Goal: Task Accomplishment & Management: Use online tool/utility

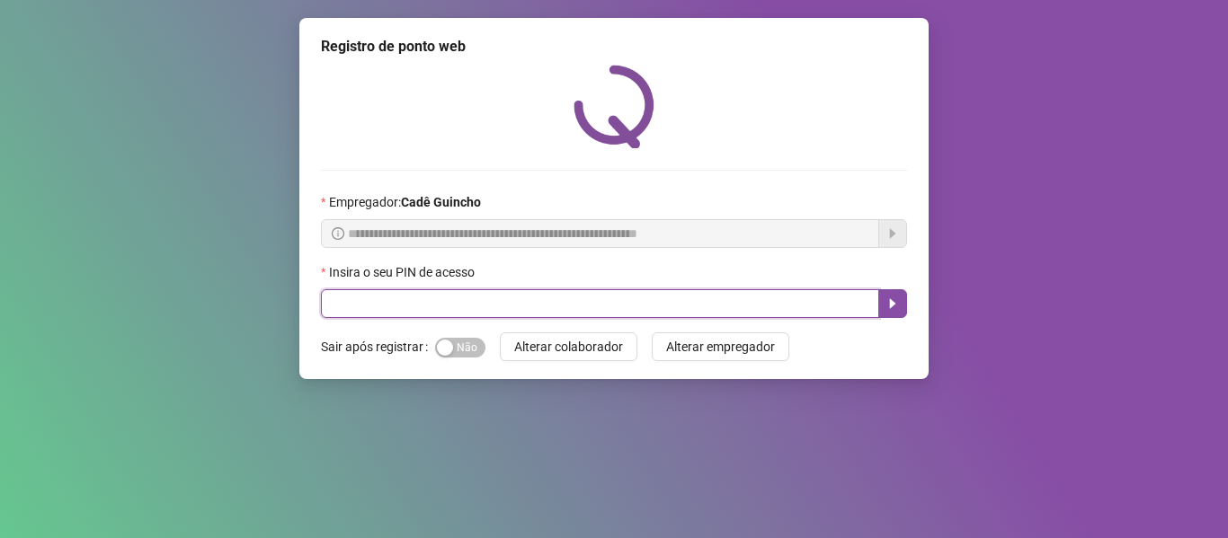
click at [732, 300] on input "text" at bounding box center [600, 303] width 558 height 29
type input "*****"
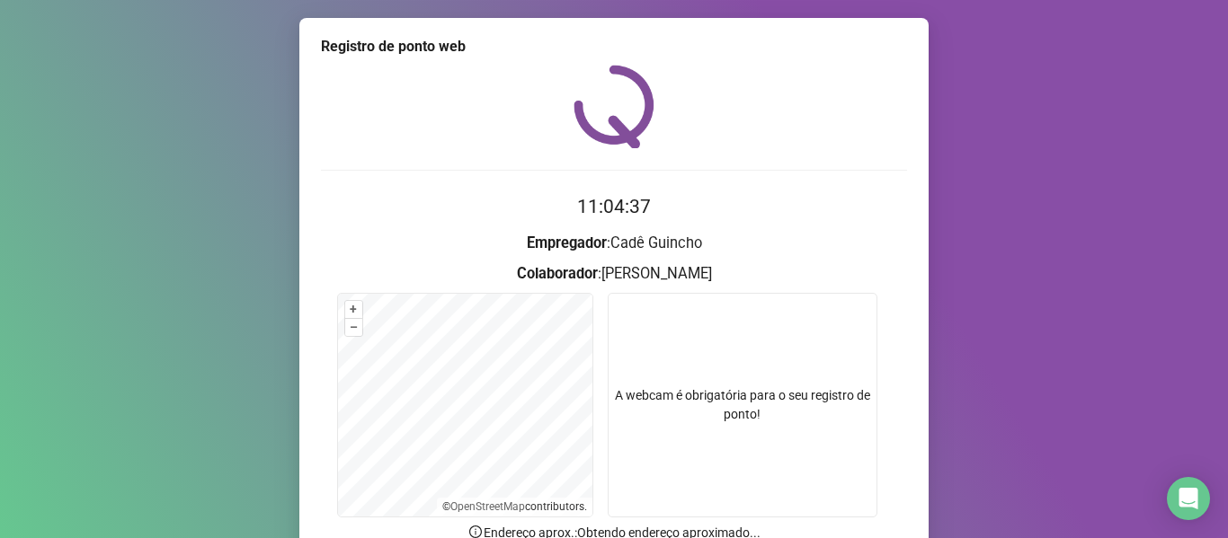
scroll to position [164, 0]
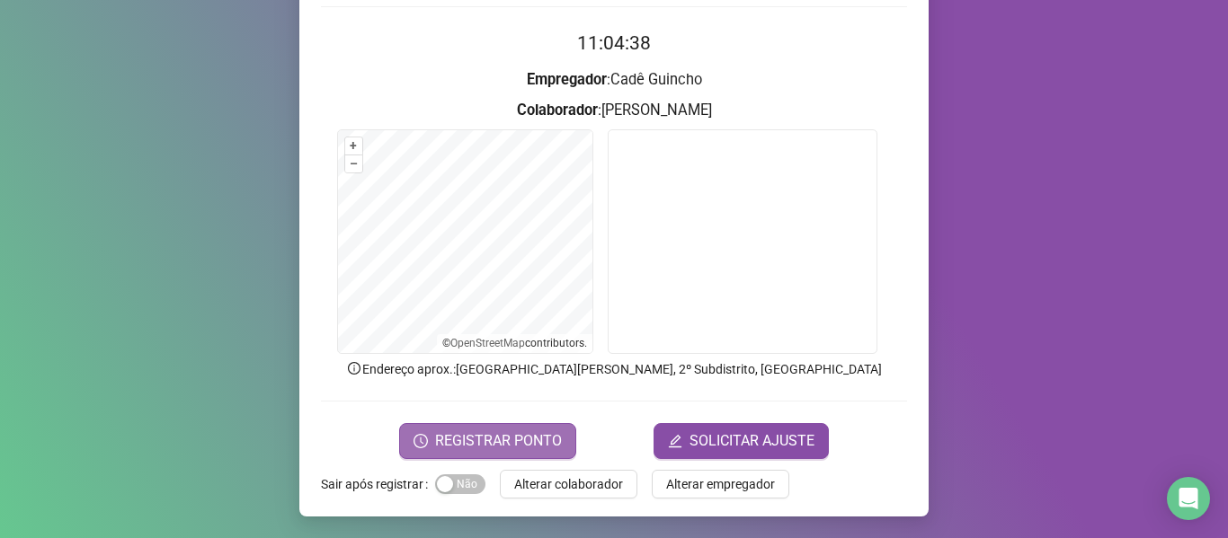
click at [471, 429] on button "REGISTRAR PONTO" at bounding box center [487, 441] width 177 height 36
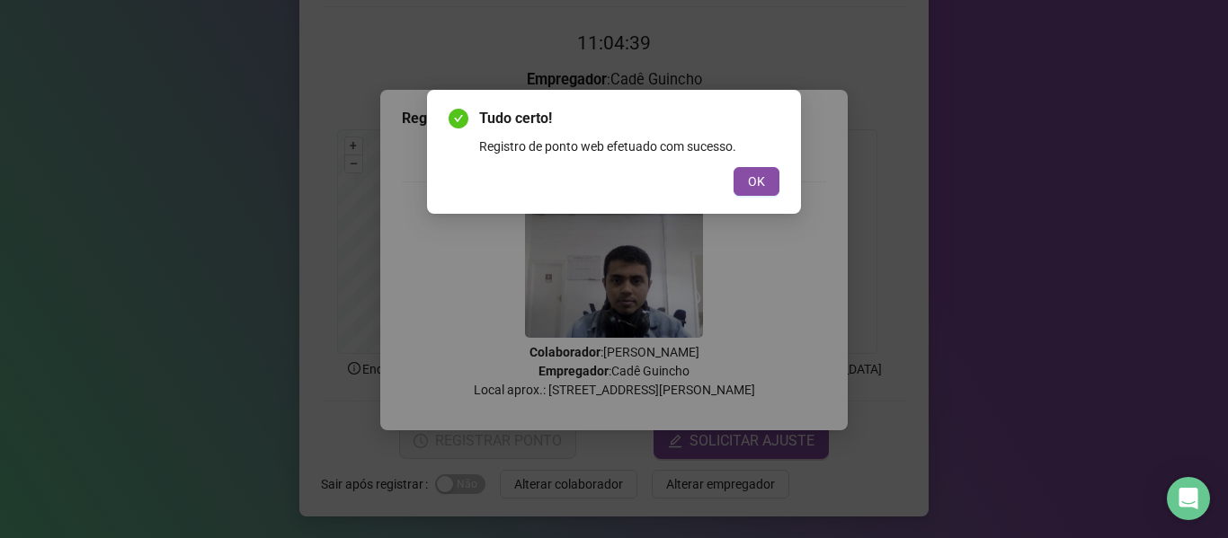
click at [746, 176] on button "OK" at bounding box center [757, 181] width 46 height 29
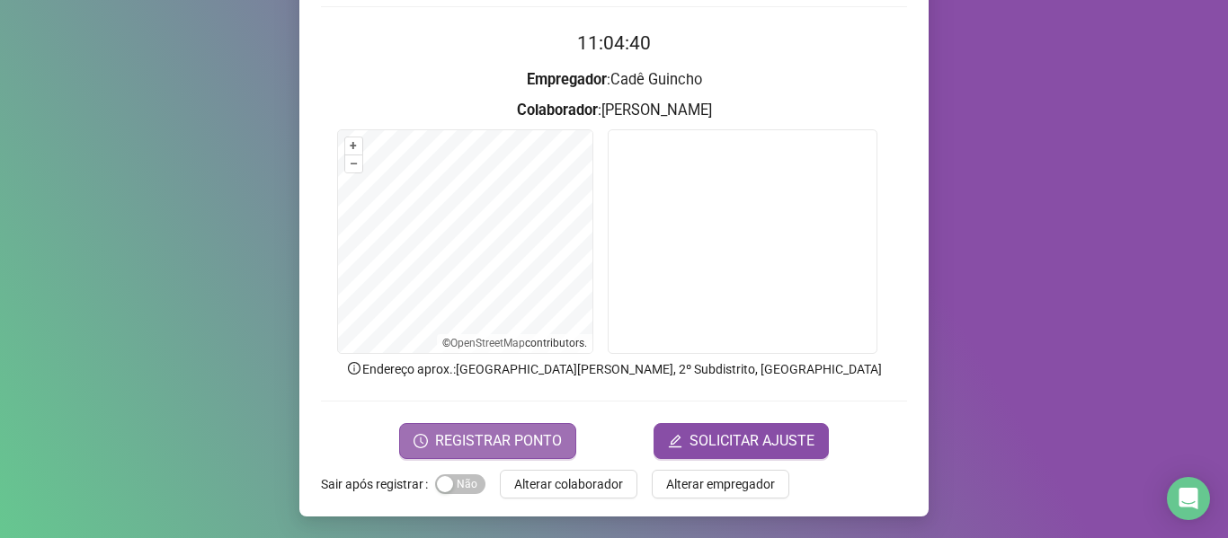
click at [457, 438] on span "REGISTRAR PONTO" at bounding box center [498, 442] width 127 height 22
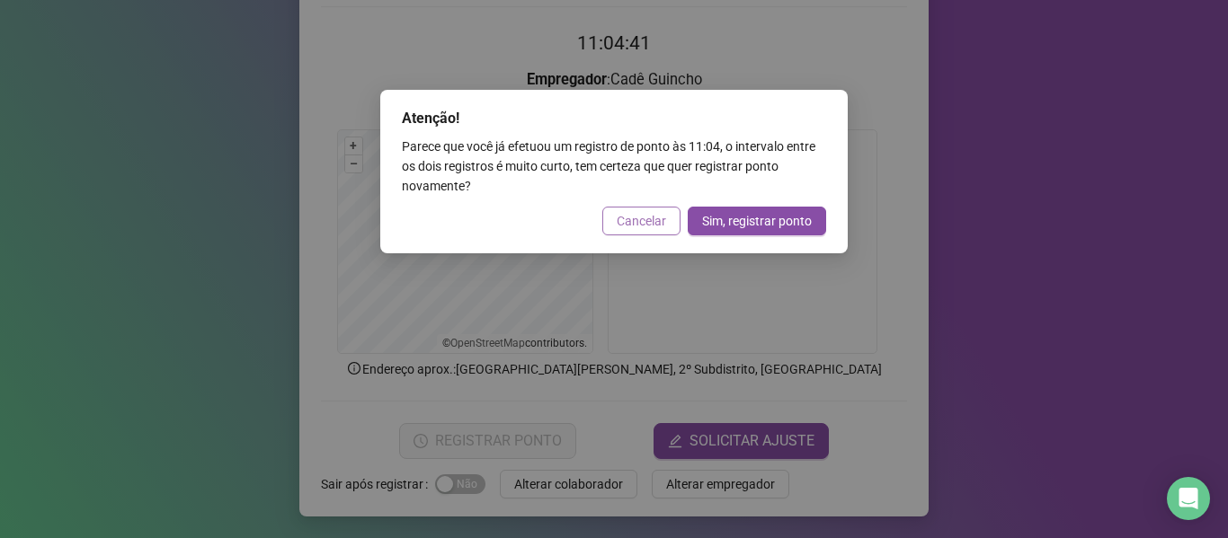
click at [634, 218] on span "Cancelar" at bounding box center [641, 221] width 49 height 20
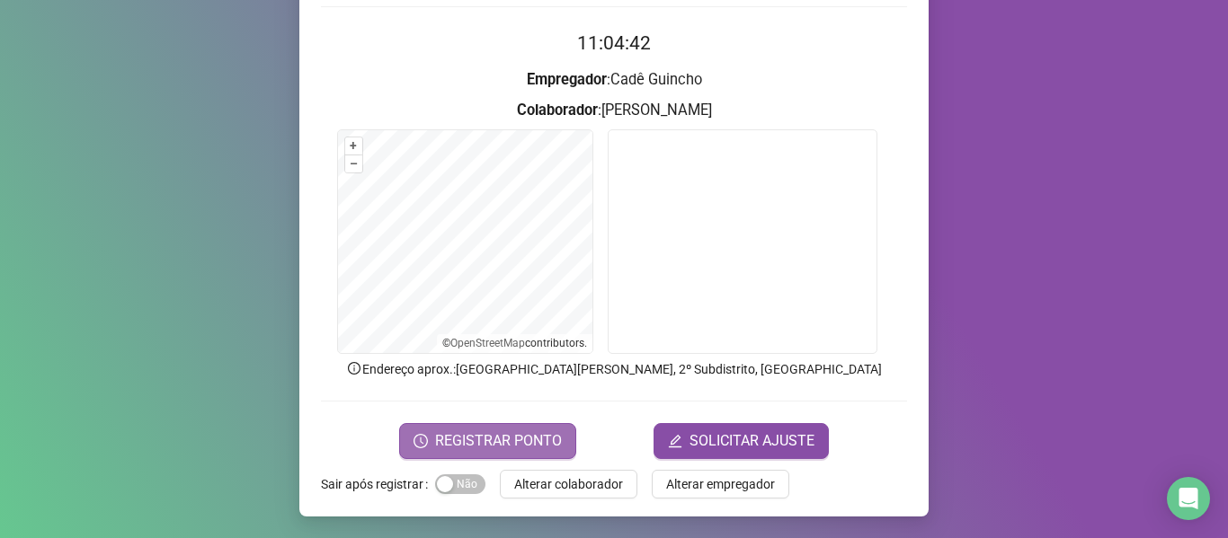
click at [485, 449] on span "REGISTRAR PONTO" at bounding box center [498, 442] width 127 height 22
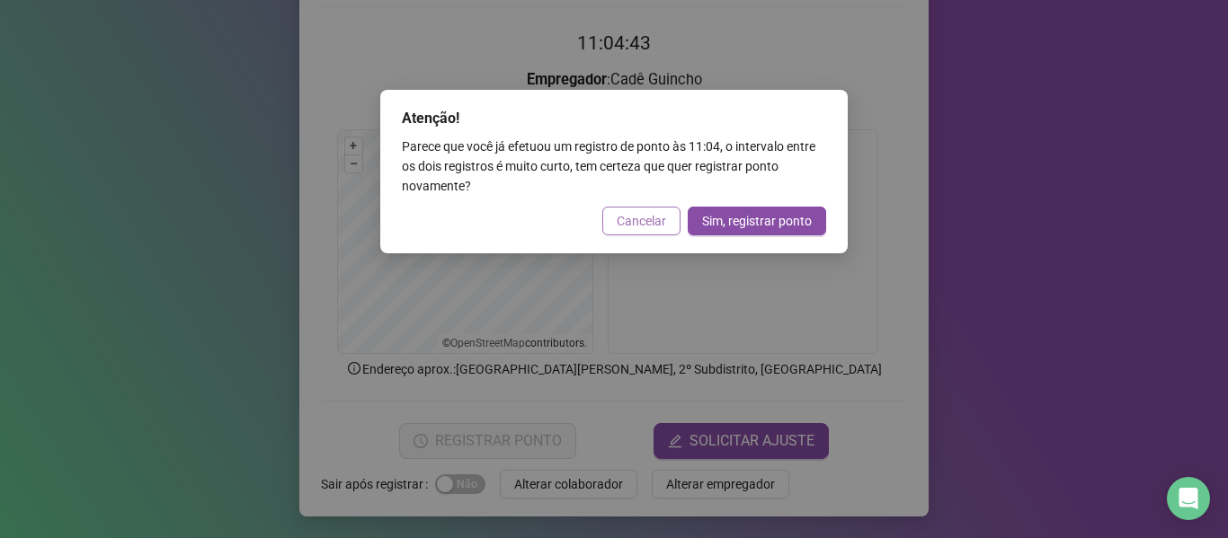
click at [629, 220] on span "Cancelar" at bounding box center [641, 221] width 49 height 20
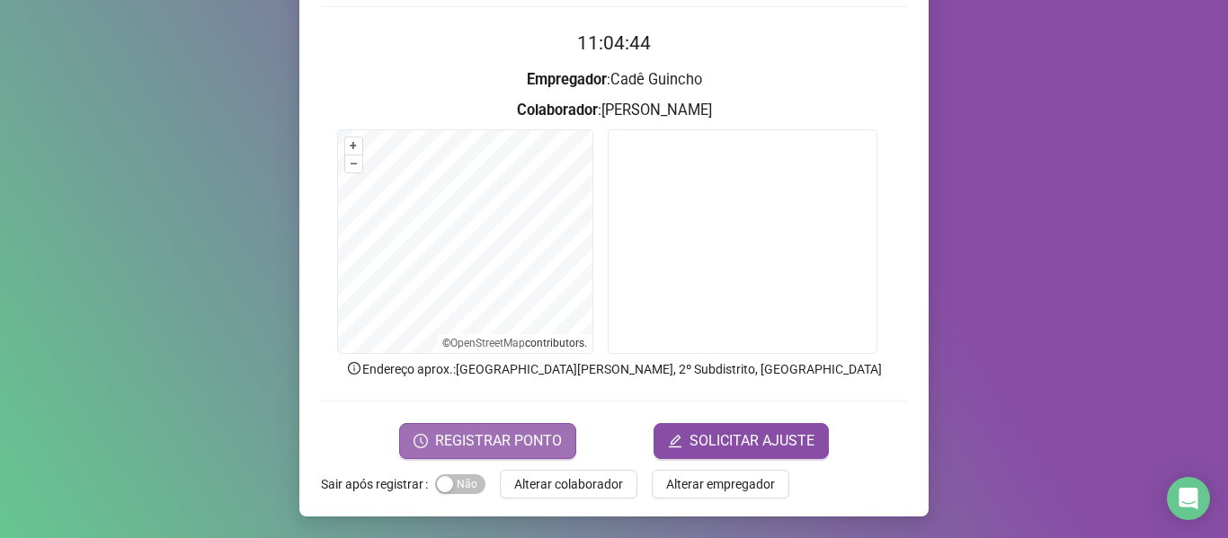
click at [476, 435] on span "REGISTRAR PONTO" at bounding box center [498, 442] width 127 height 22
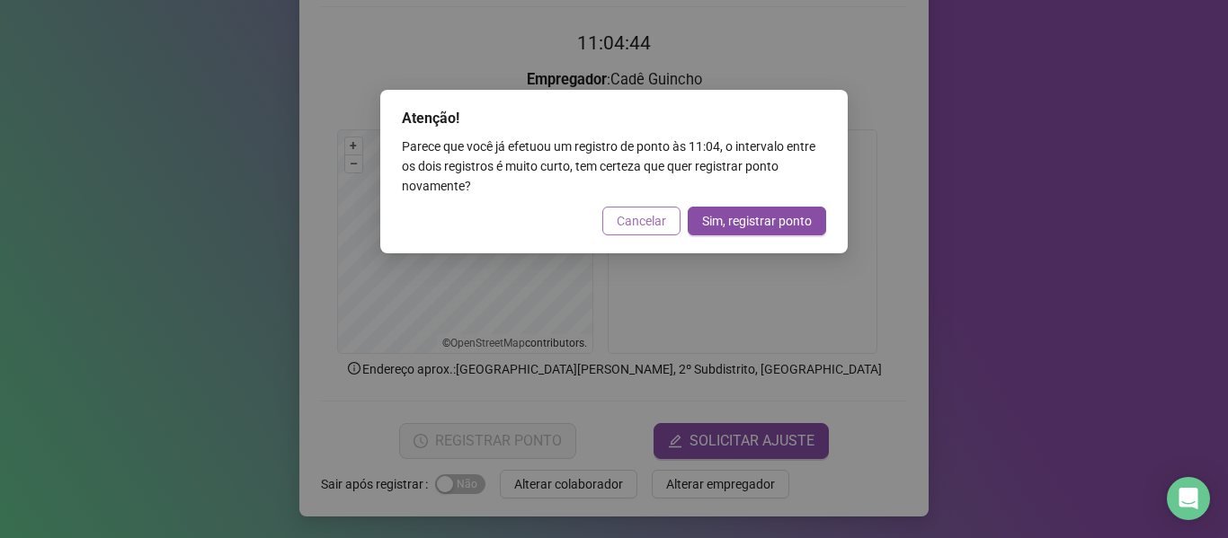
click at [621, 220] on span "Cancelar" at bounding box center [641, 221] width 49 height 20
